Goal: Ask a question

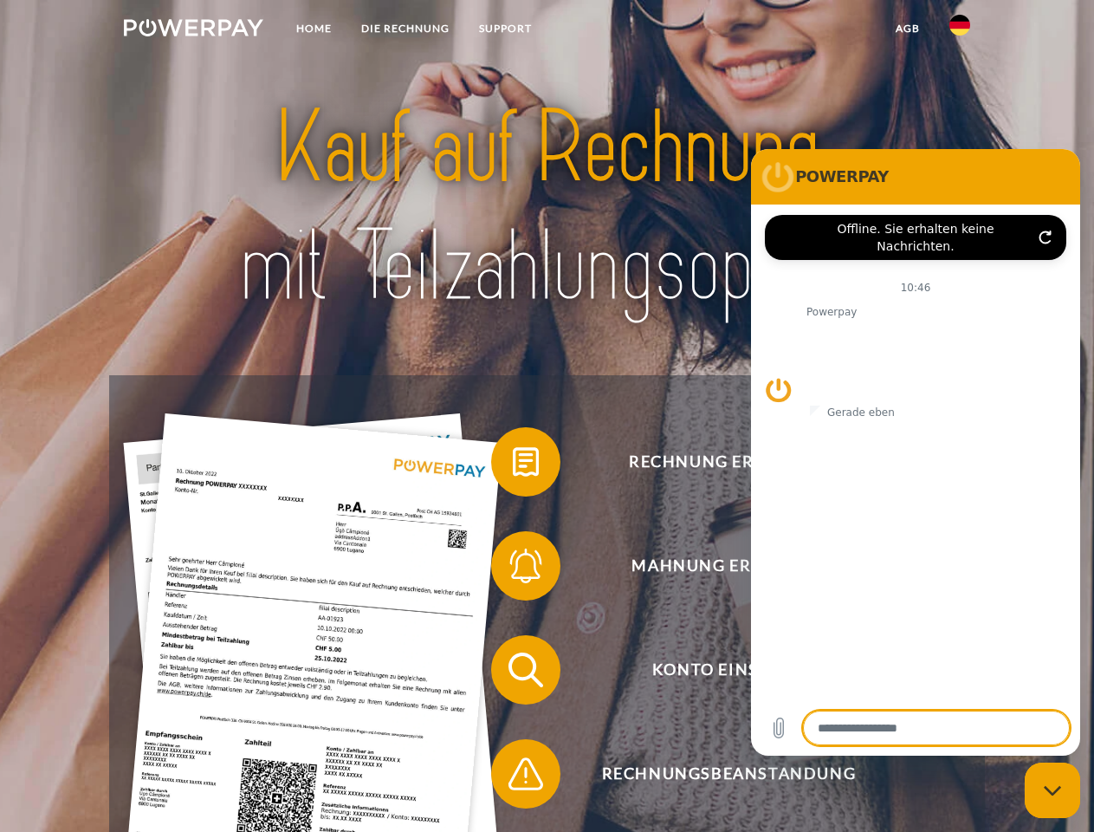
click at [193, 30] on img at bounding box center [194, 27] width 140 height 17
click at [960, 30] on img at bounding box center [960, 25] width 21 height 21
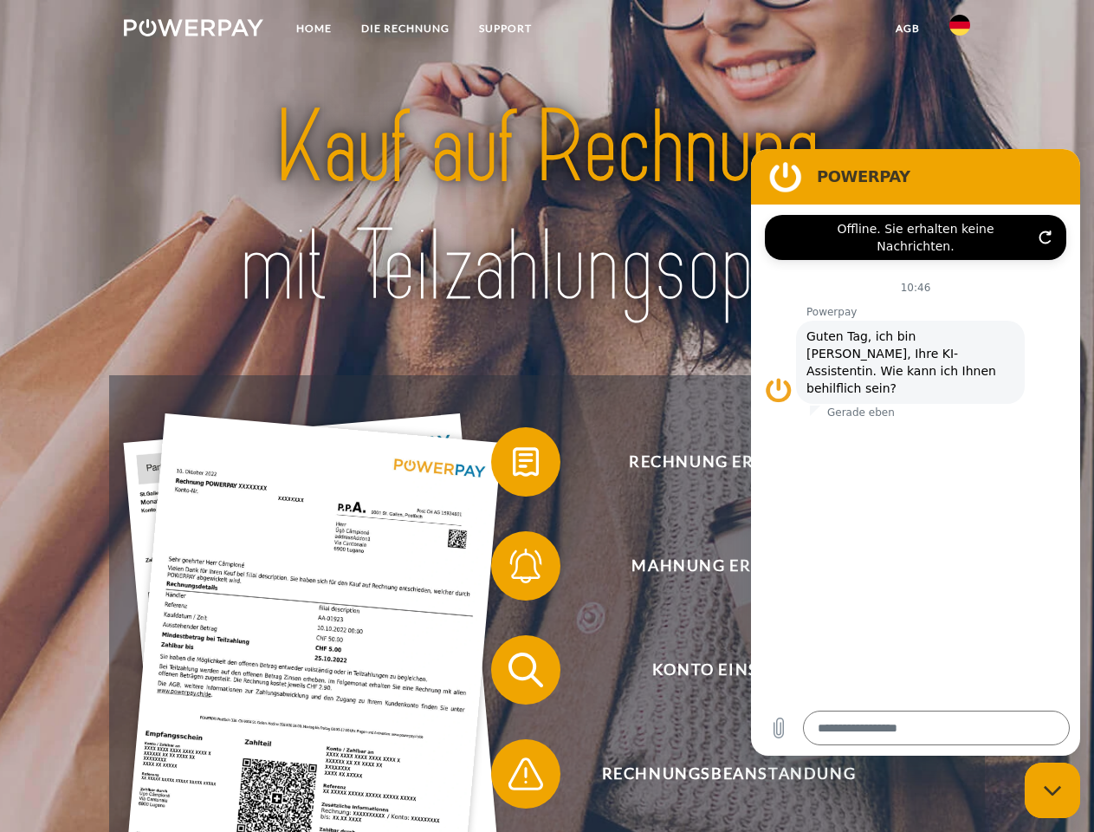
click at [907, 29] on link "agb" at bounding box center [908, 28] width 54 height 31
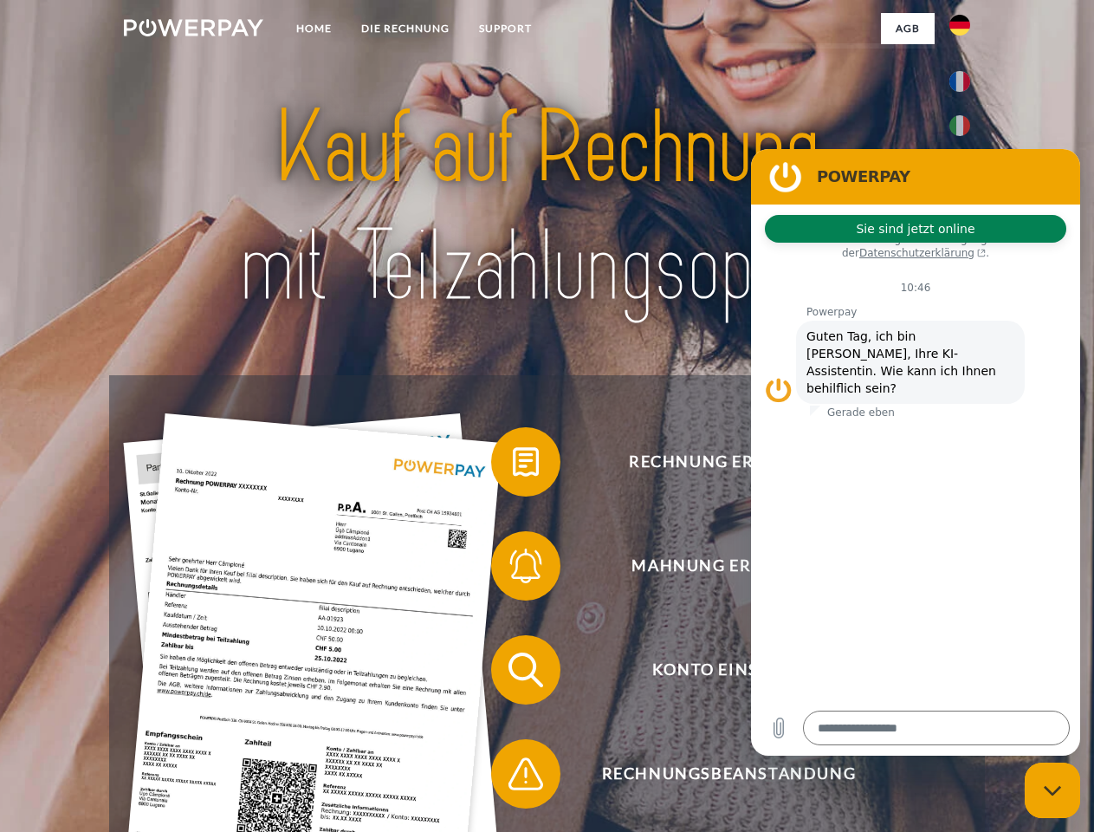
click at [513, 465] on span at bounding box center [500, 462] width 87 height 87
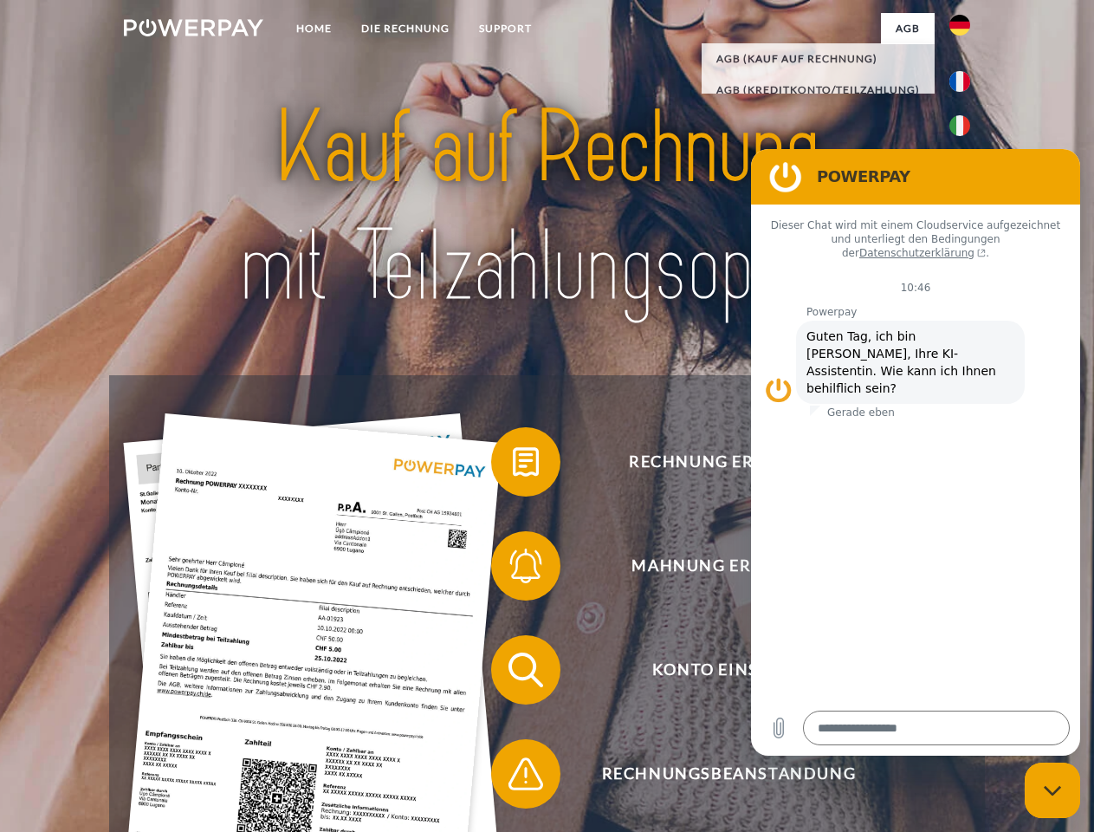
click at [513, 569] on span at bounding box center [500, 566] width 87 height 87
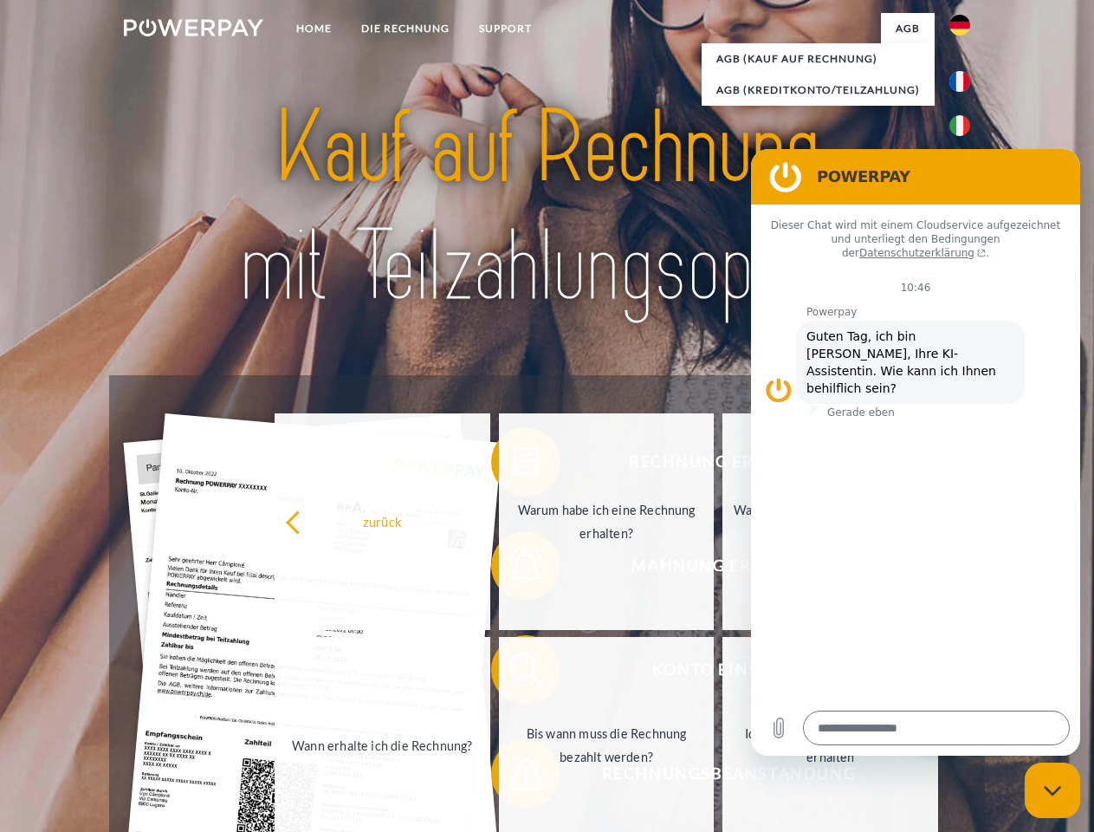
click at [513, 673] on link "Bis wann muss die Rechnung bezahlt werden?" at bounding box center [607, 745] width 216 height 217
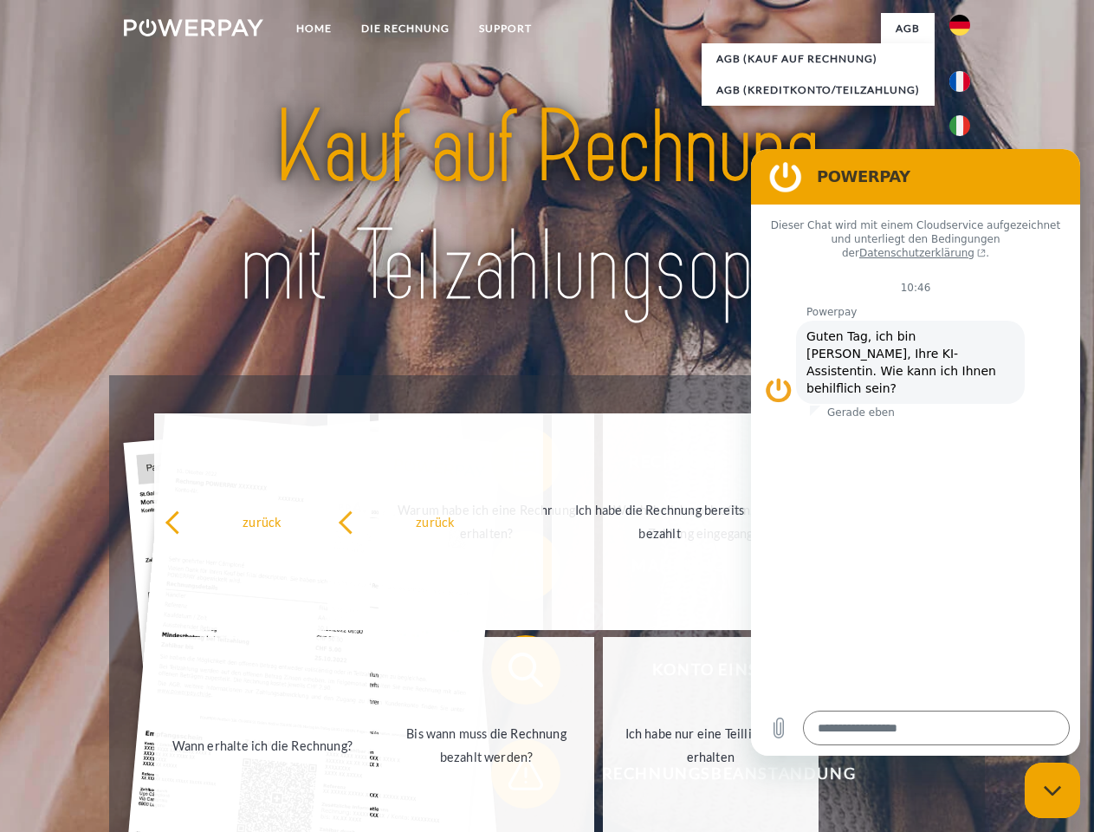
click at [513, 777] on span at bounding box center [500, 774] width 87 height 87
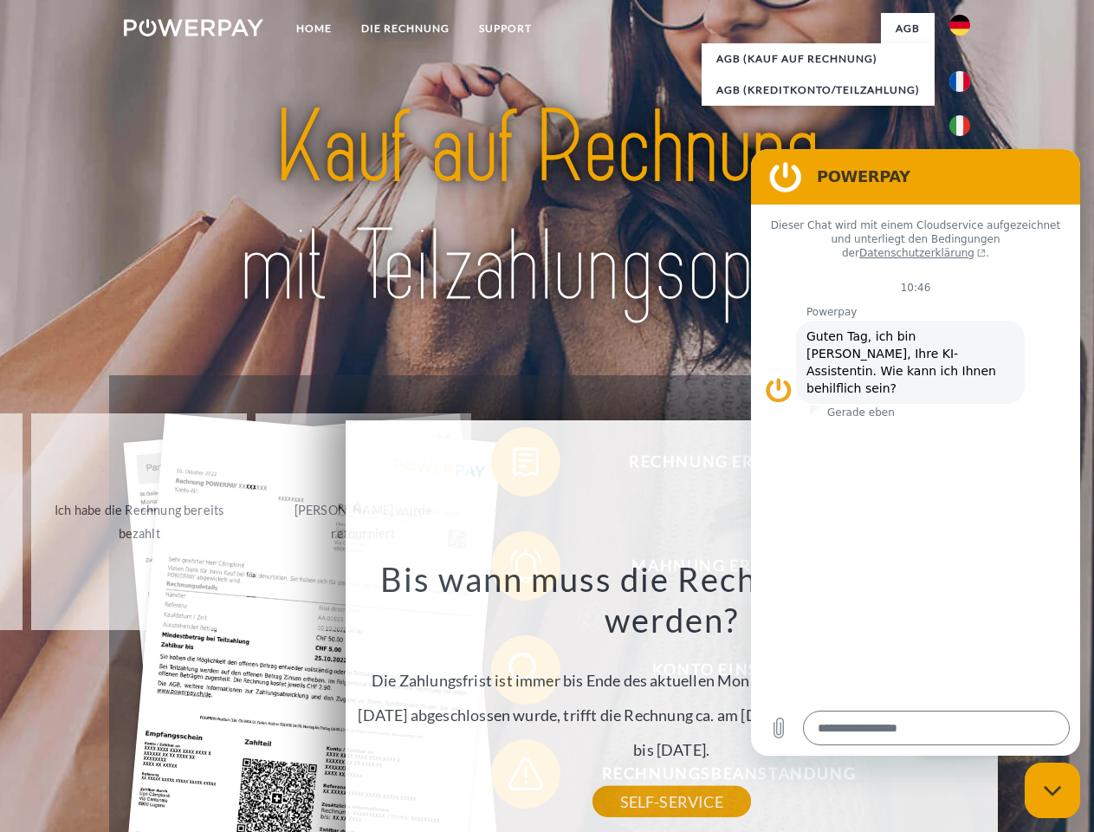
click at [1053, 790] on icon "Messaging-Fenster schließen" at bounding box center [1053, 790] width 18 height 11
type textarea "*"
